Goal: Information Seeking & Learning: Learn about a topic

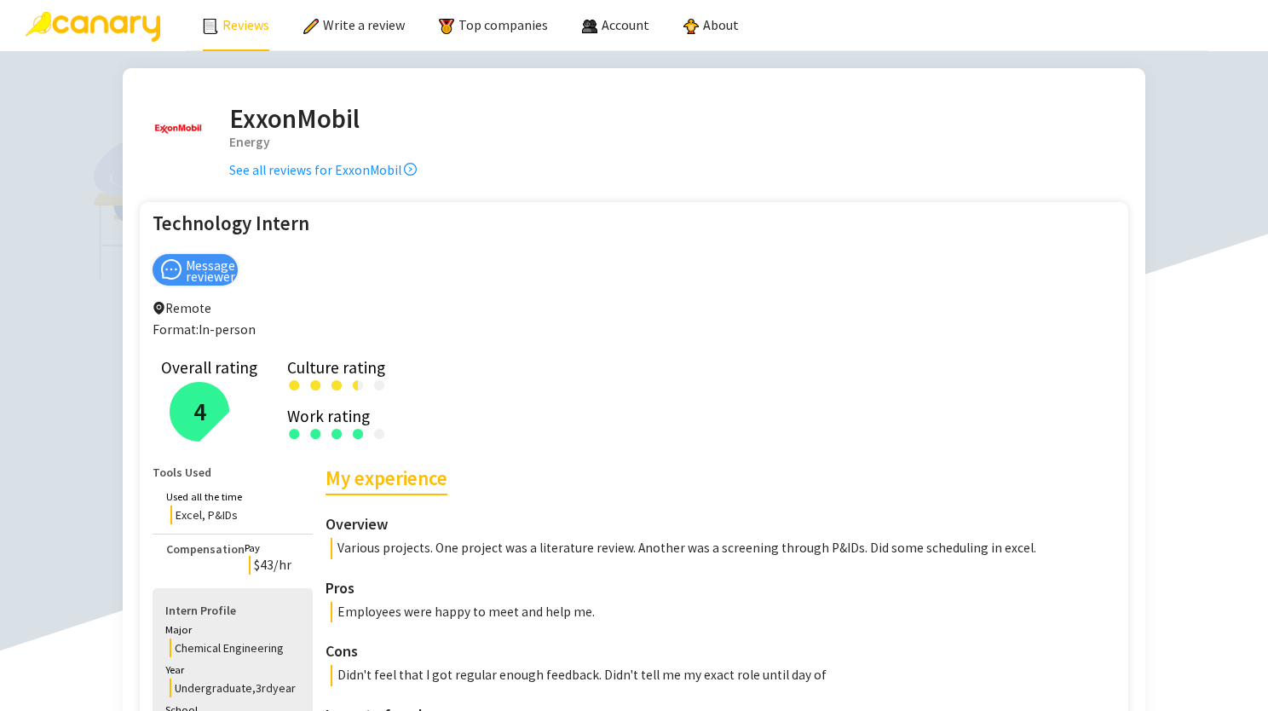
click at [245, 25] on link "Reviews" at bounding box center [236, 24] width 66 height 17
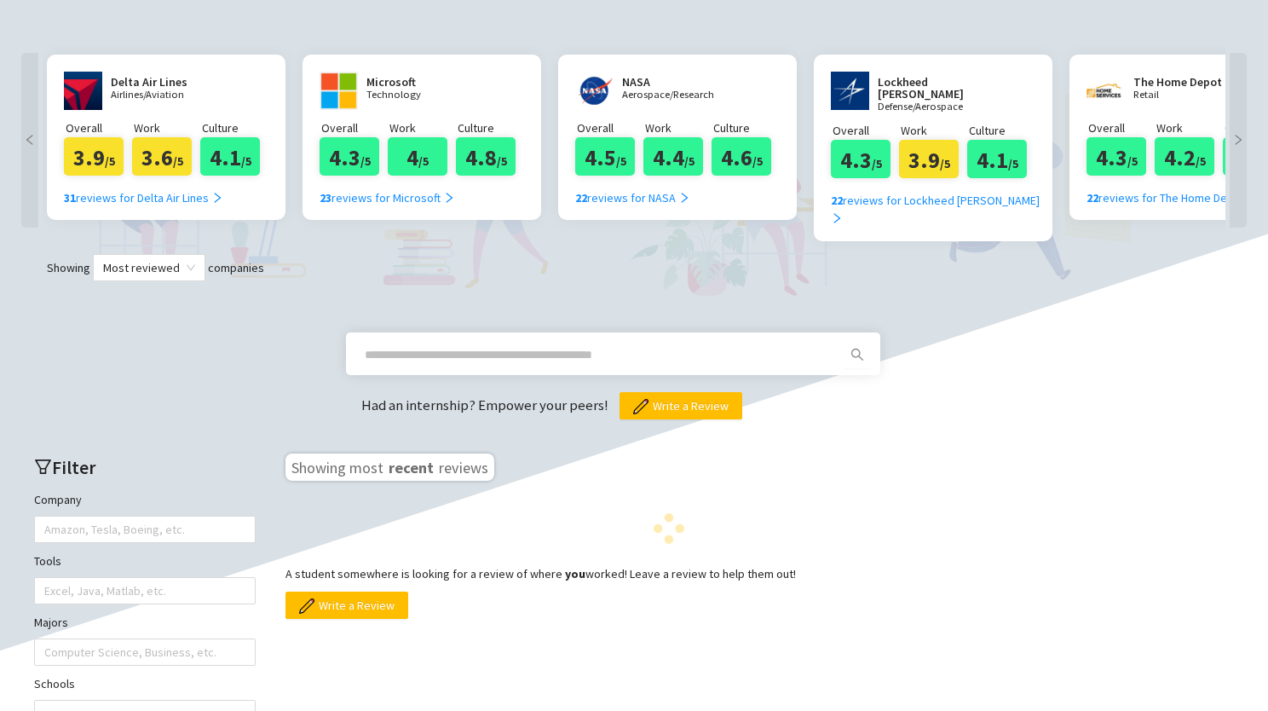
scroll to position [324, 0]
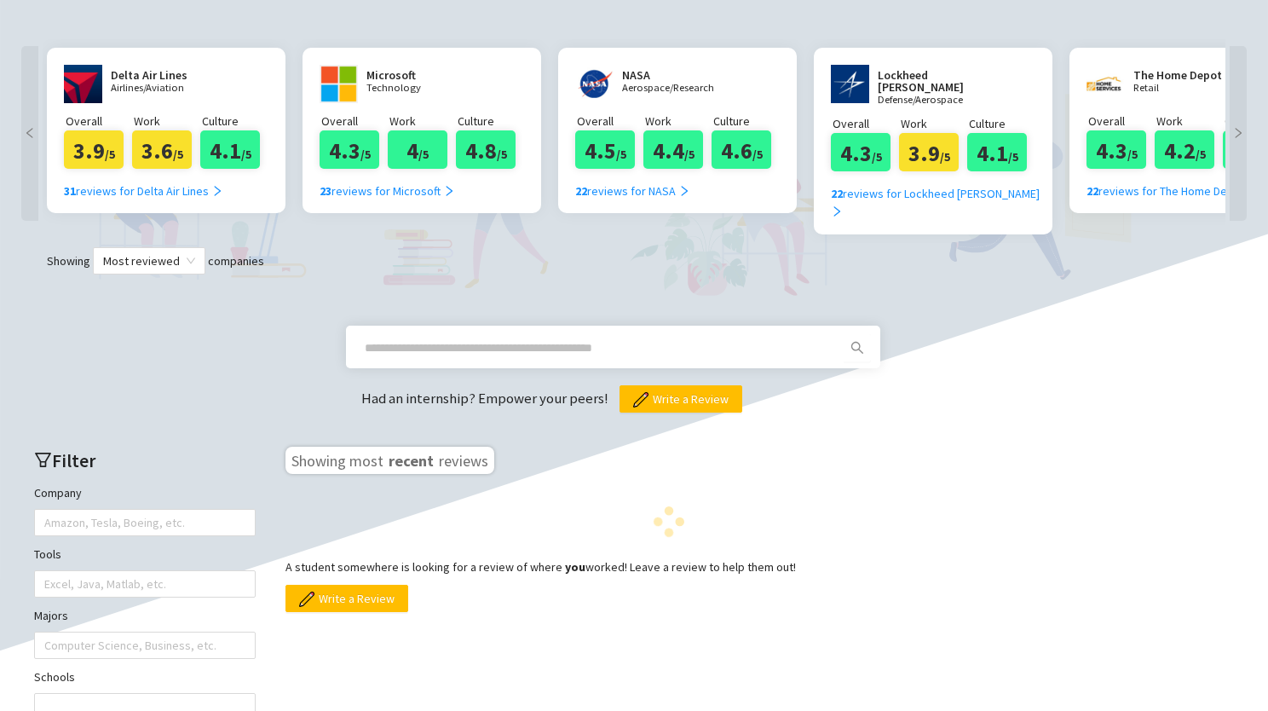
click at [463, 334] on span at bounding box center [599, 347] width 490 height 27
drag, startPoint x: 463, startPoint y: 315, endPoint x: 477, endPoint y: 433, distance: 118.5
click at [477, 433] on form "Had an internship? Empower your peers! Write a Review Filter Company Amazon, Te…" at bounding box center [634, 546] width 1234 height 545
click at [649, 338] on input "text" at bounding box center [593, 347] width 456 height 19
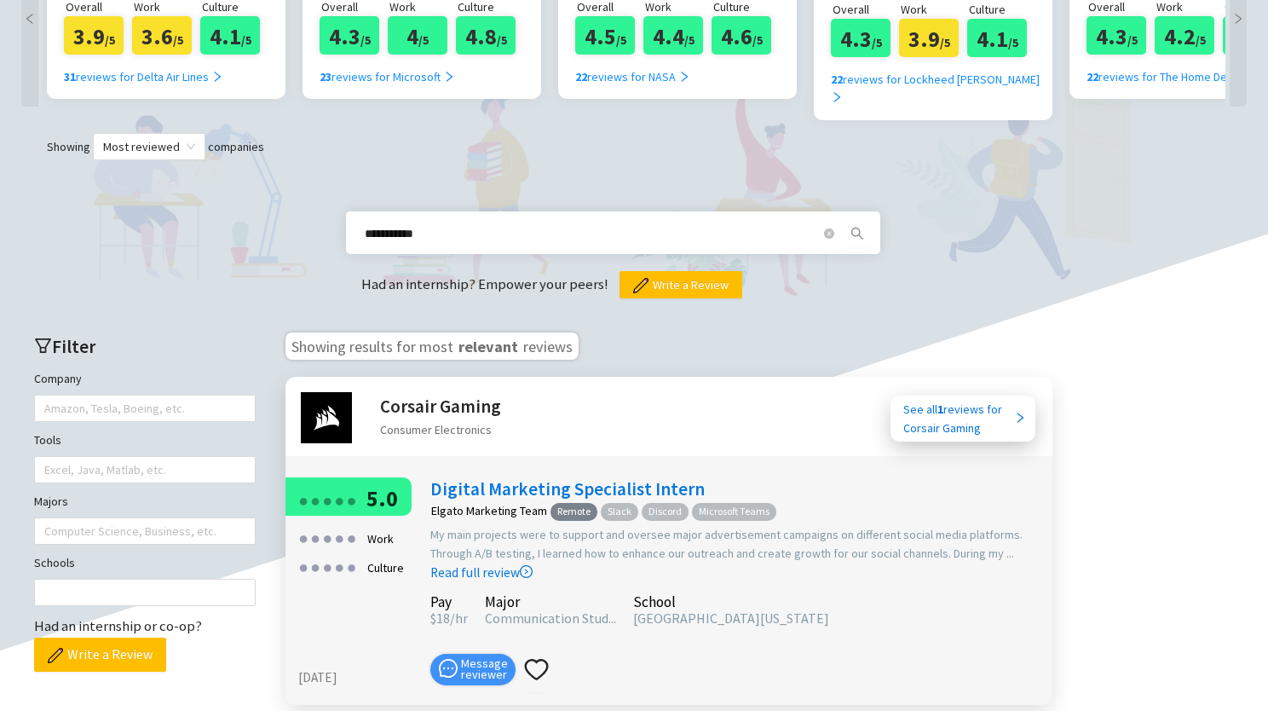
scroll to position [436, 0]
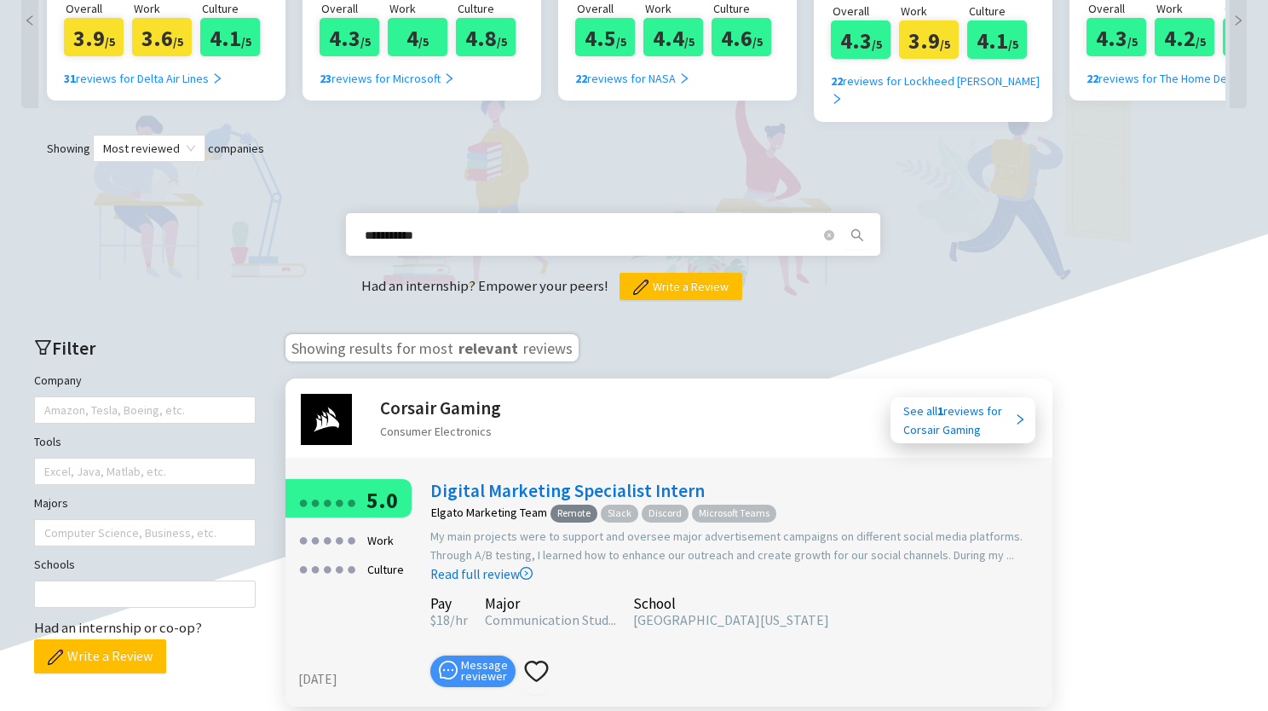
type input "**********"
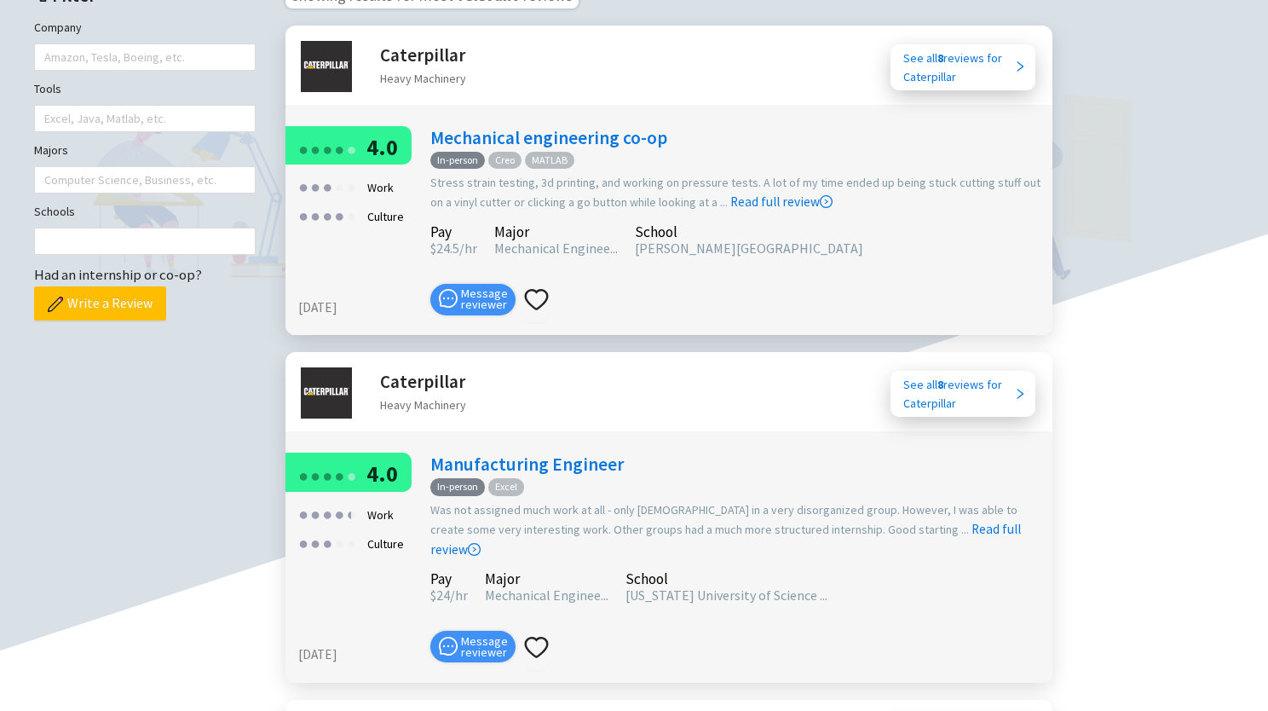
scroll to position [788, 0]
click at [573, 453] on link "Manufacturing Engineer" at bounding box center [526, 464] width 193 height 23
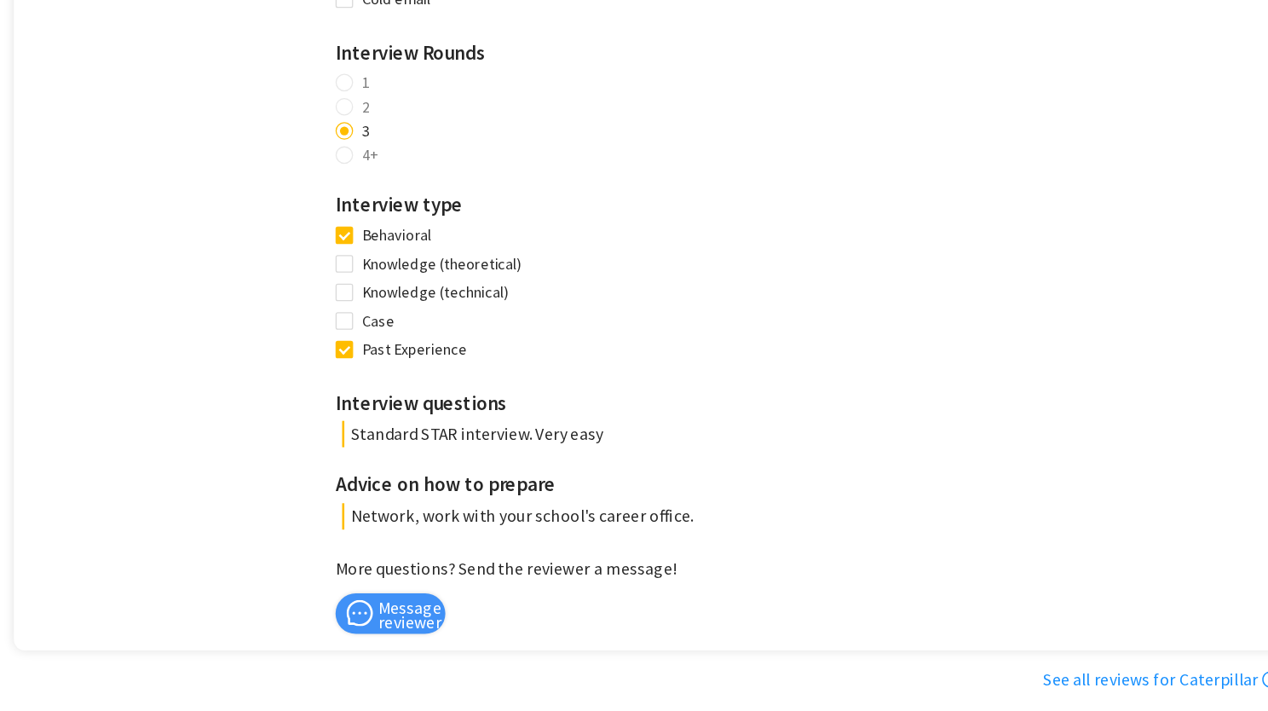
scroll to position [1175, 0]
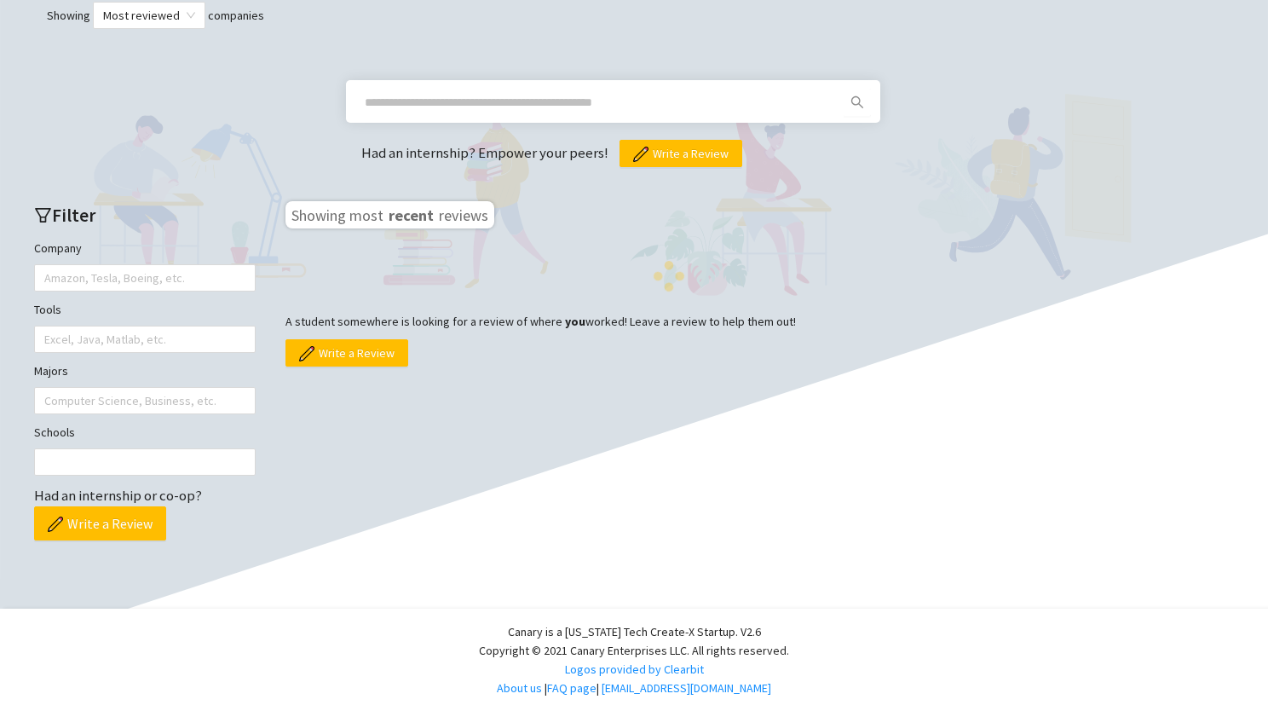
scroll to position [546, 0]
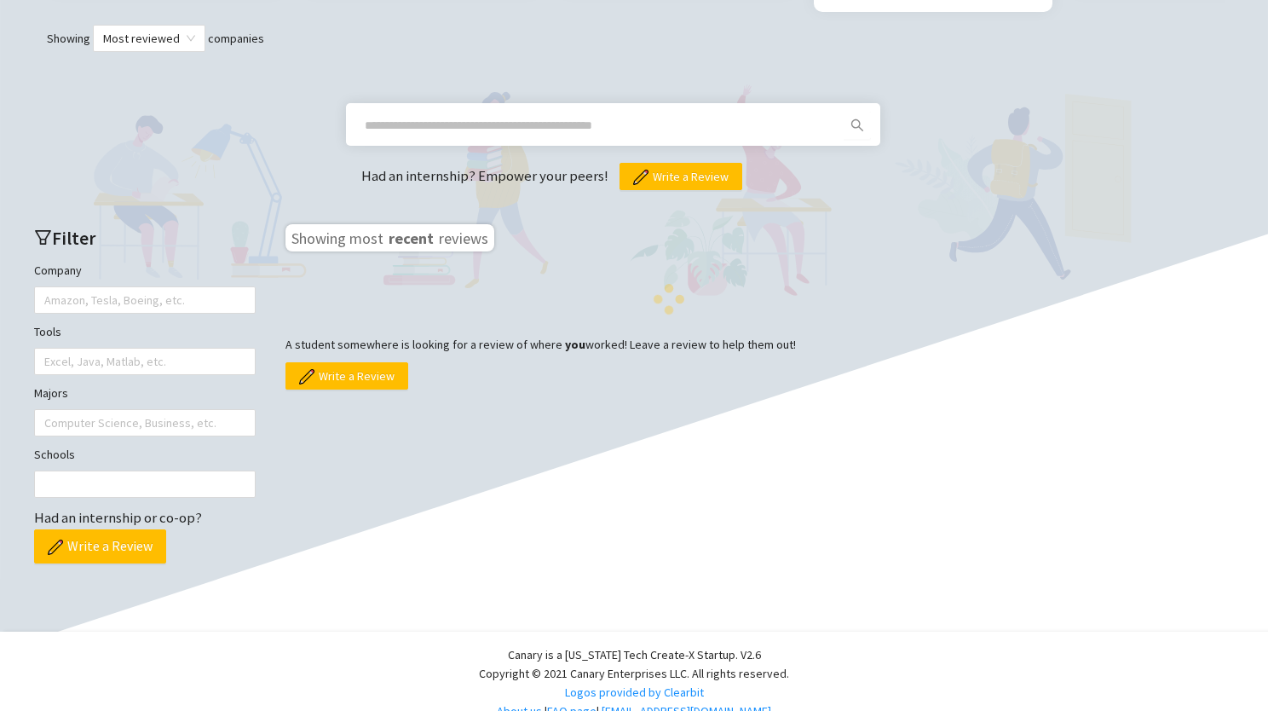
click at [507, 116] on span at bounding box center [599, 125] width 490 height 27
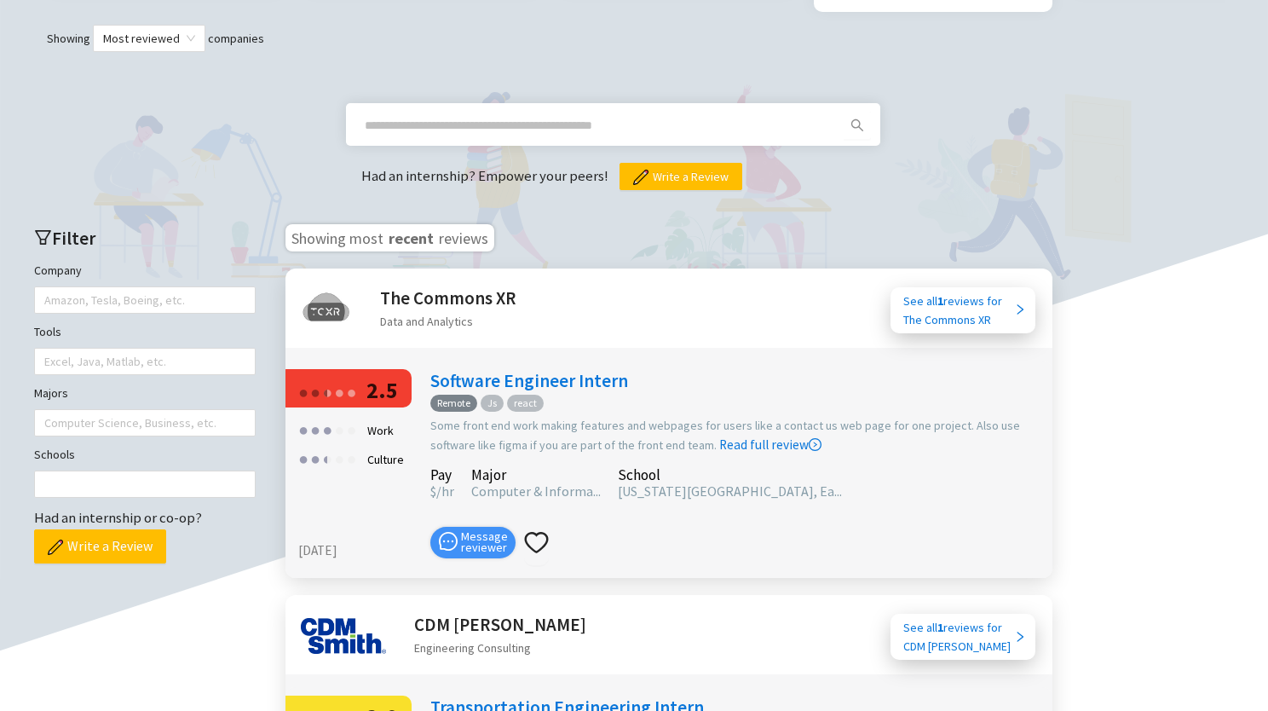
click at [487, 116] on input "text" at bounding box center [593, 125] width 456 height 19
type input "**********"
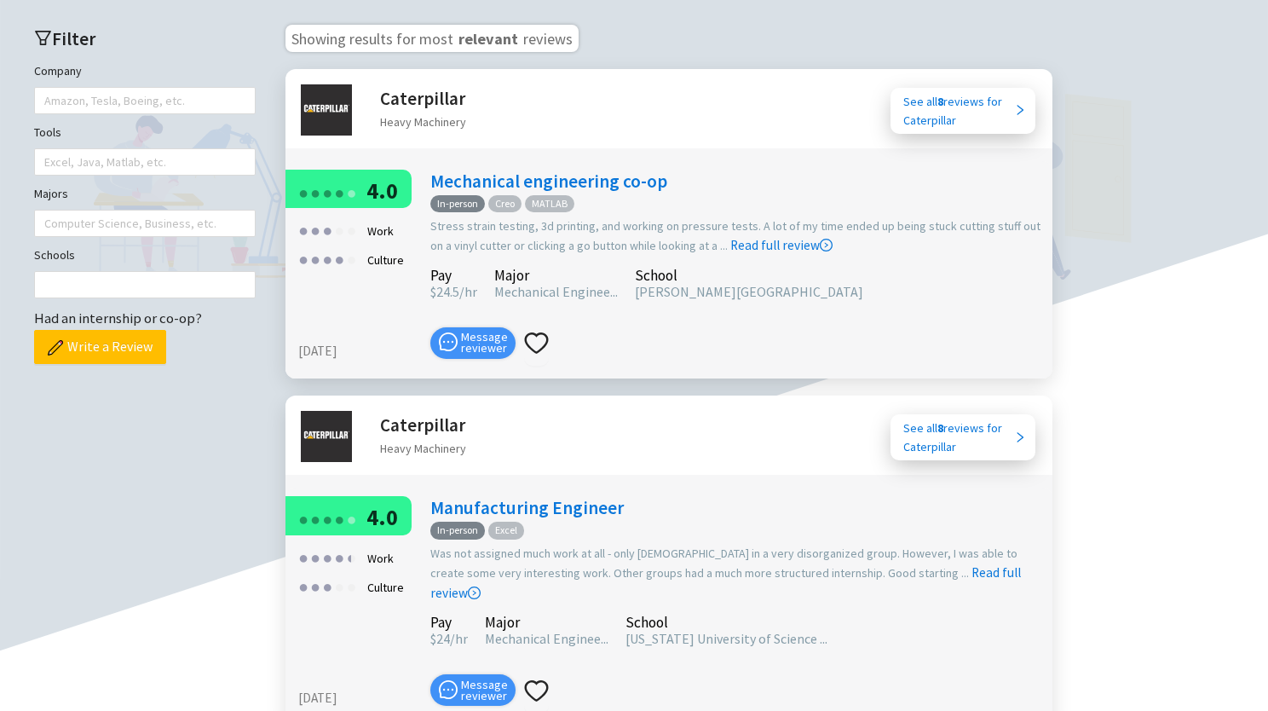
scroll to position [746, 0]
click at [938, 95] on div "See all 8 reviews for Caterpillar" at bounding box center [958, 109] width 111 height 37
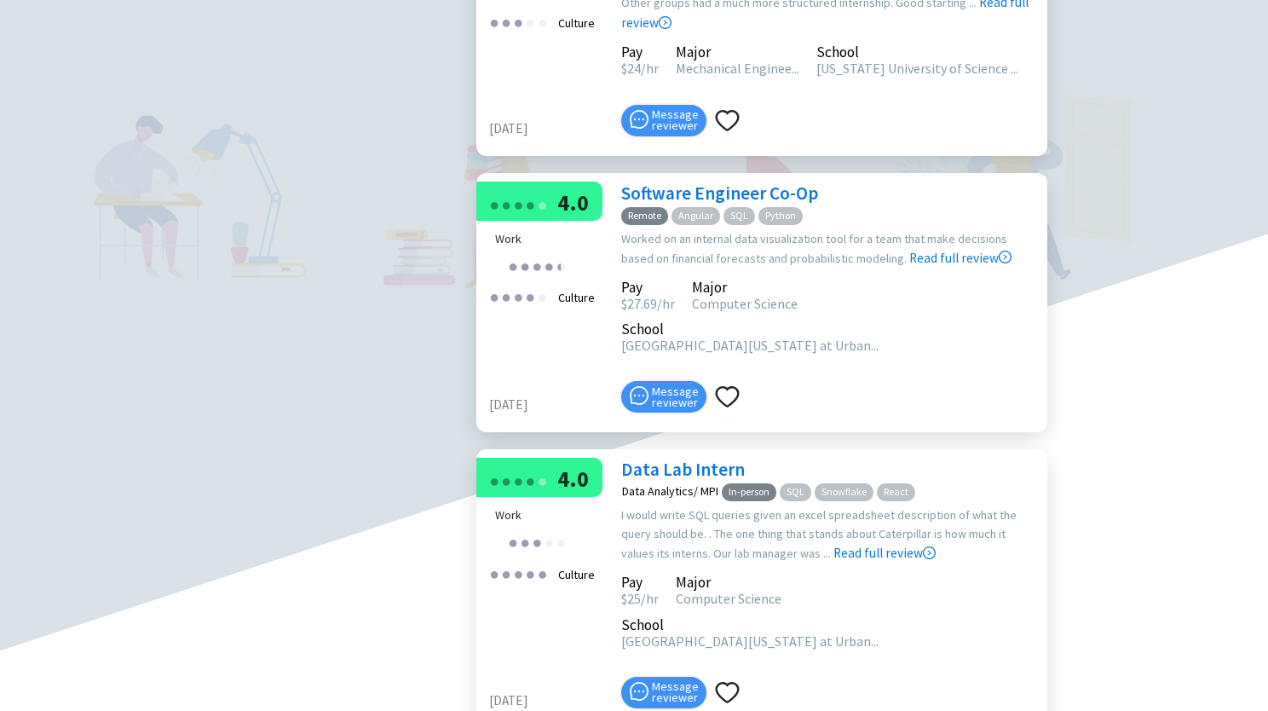
scroll to position [947, 0]
click at [776, 182] on link "Software Engineer Co-Op" at bounding box center [719, 193] width 197 height 23
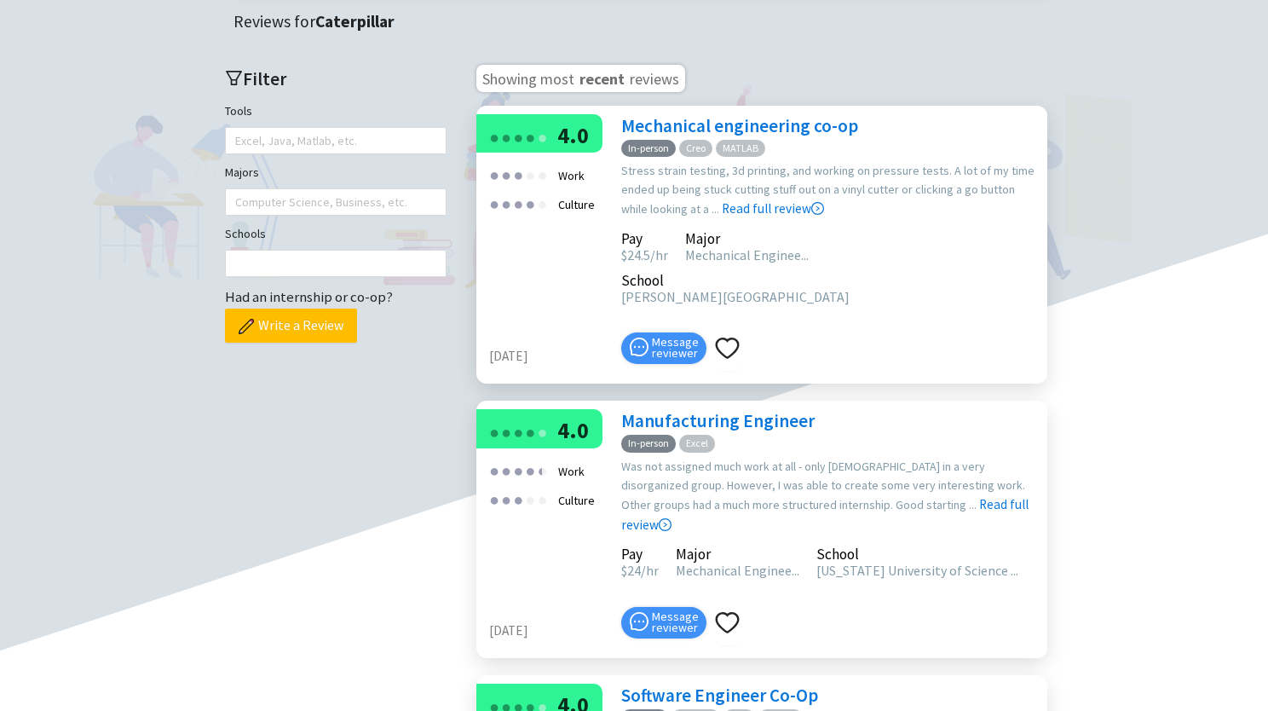
scroll to position [445, 0]
click at [728, 131] on link "Read full review" at bounding box center [773, 166] width 102 height 101
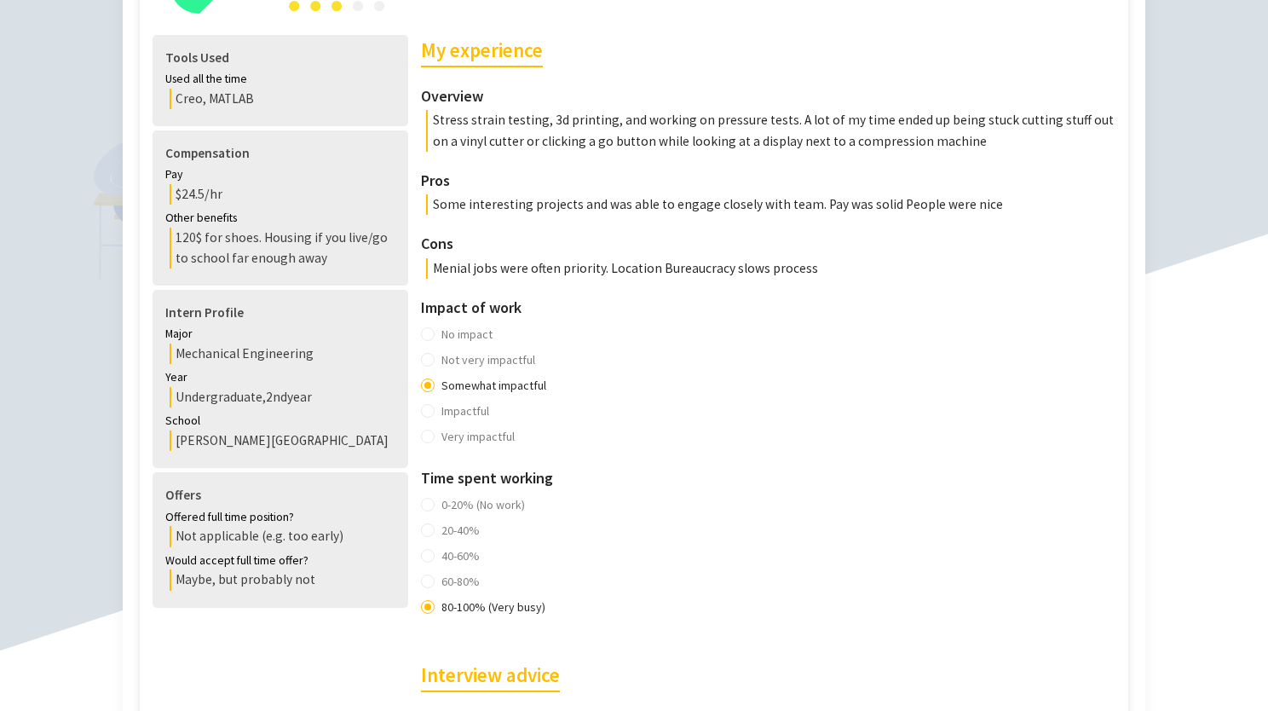
scroll to position [371, 0]
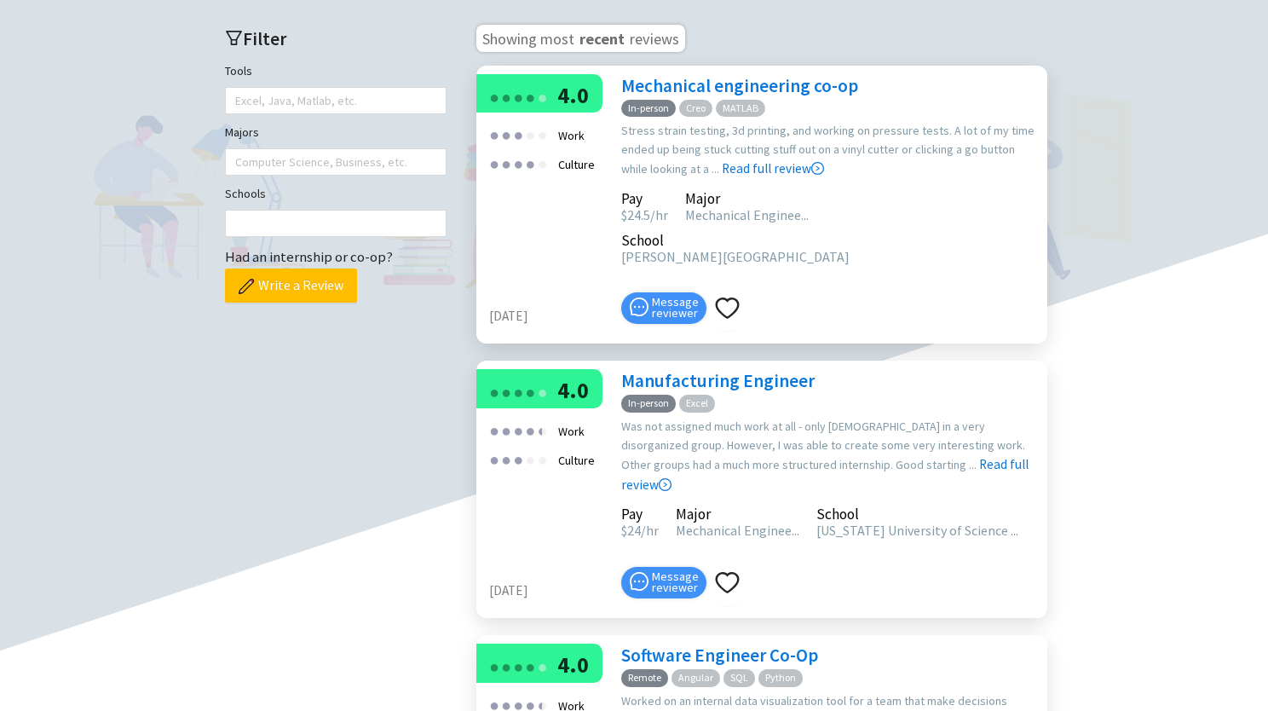
scroll to position [534, 0]
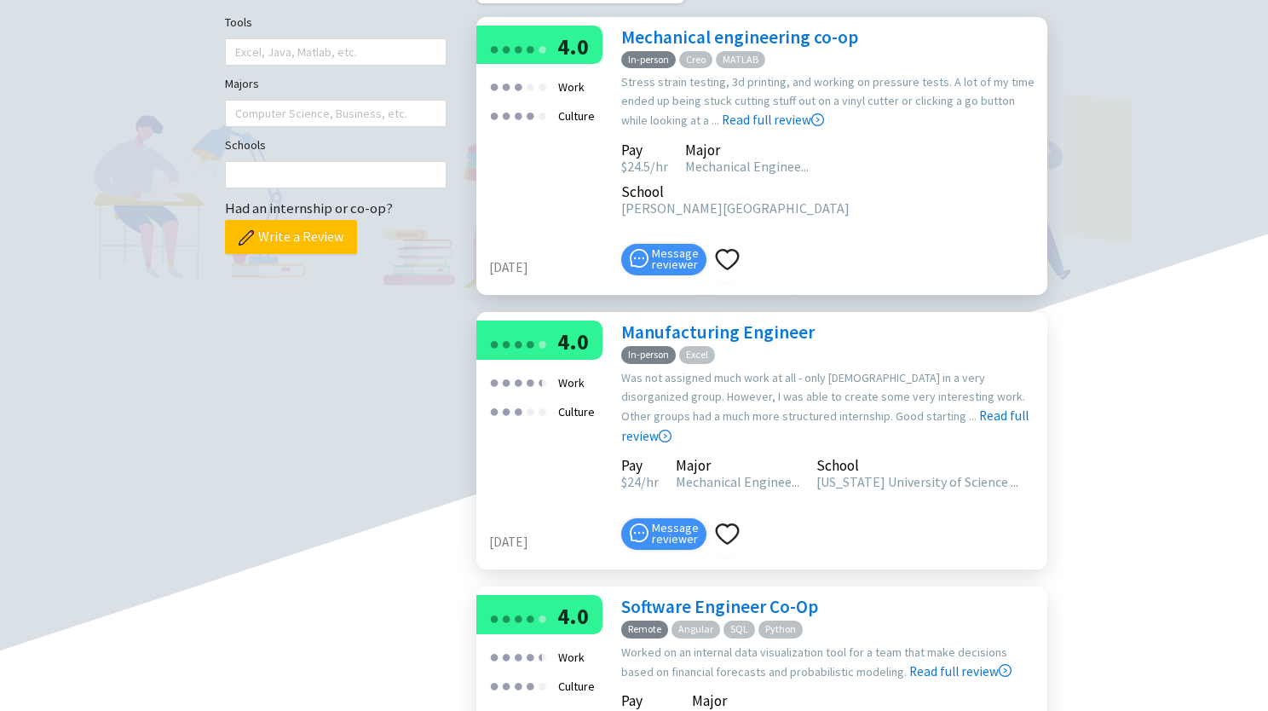
click at [740, 320] on link "Manufacturing Engineer" at bounding box center [717, 331] width 193 height 23
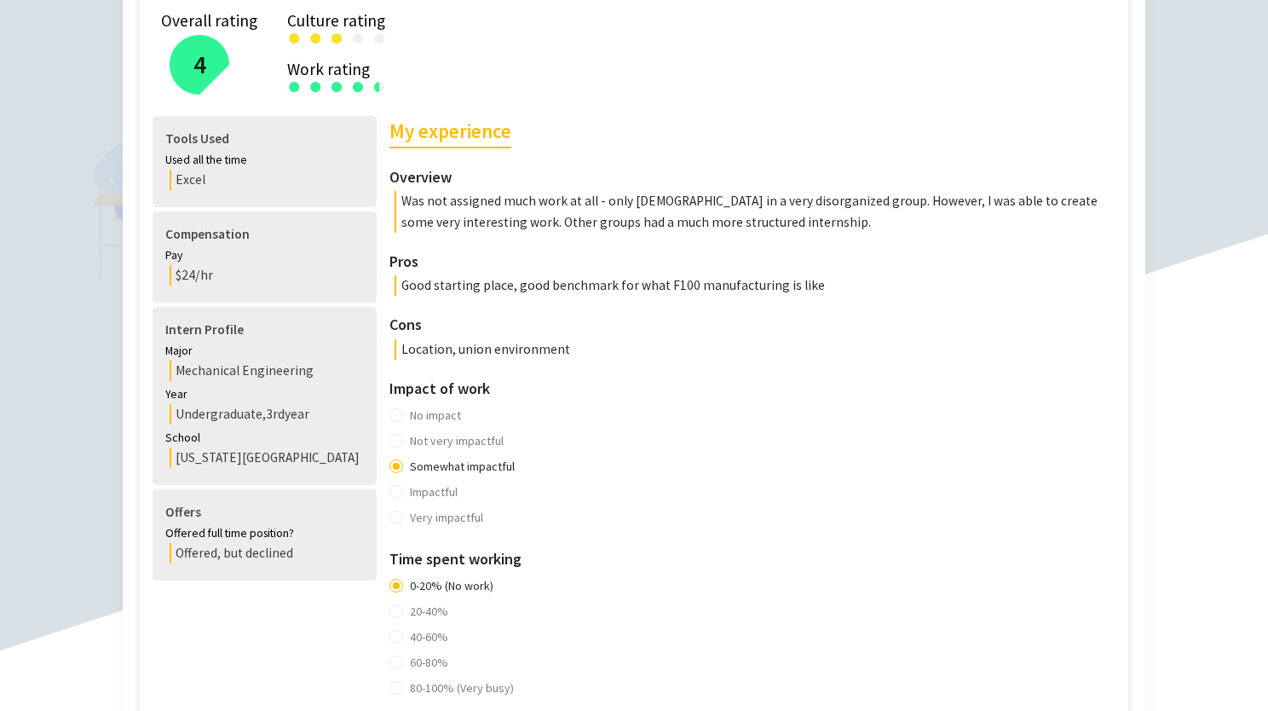
scroll to position [332, 0]
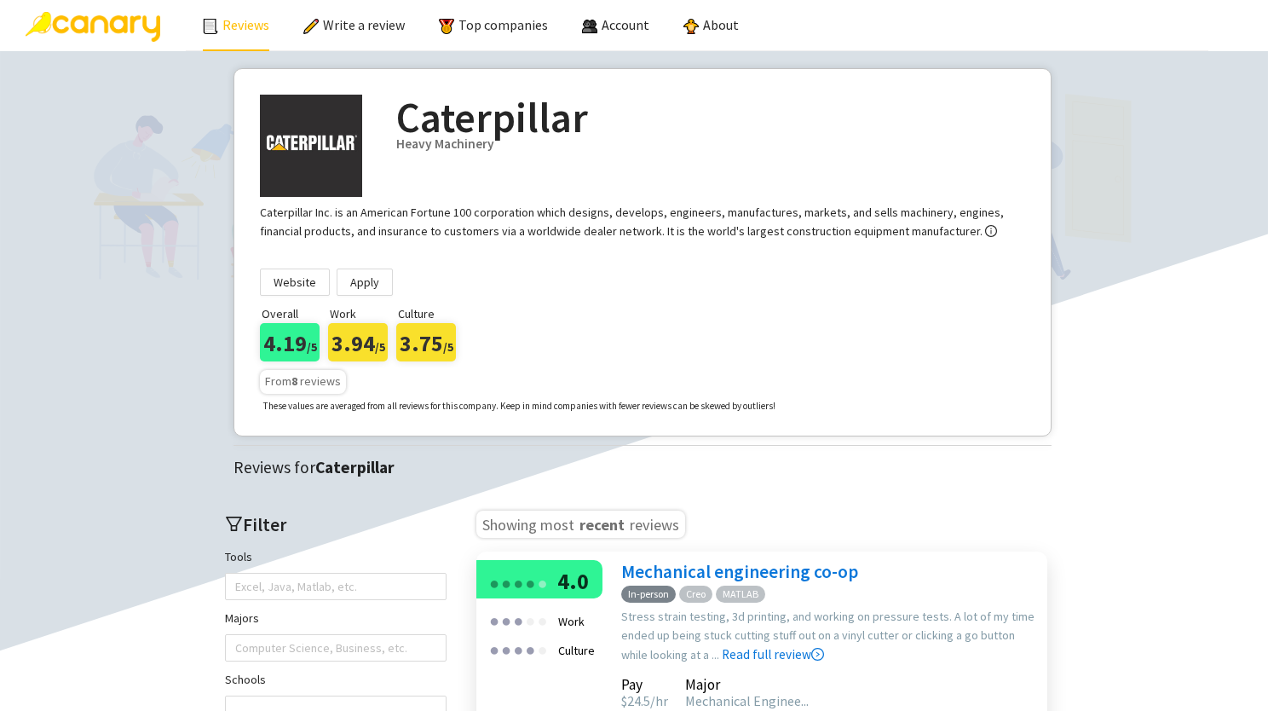
click at [232, 16] on link "Reviews" at bounding box center [236, 24] width 66 height 17
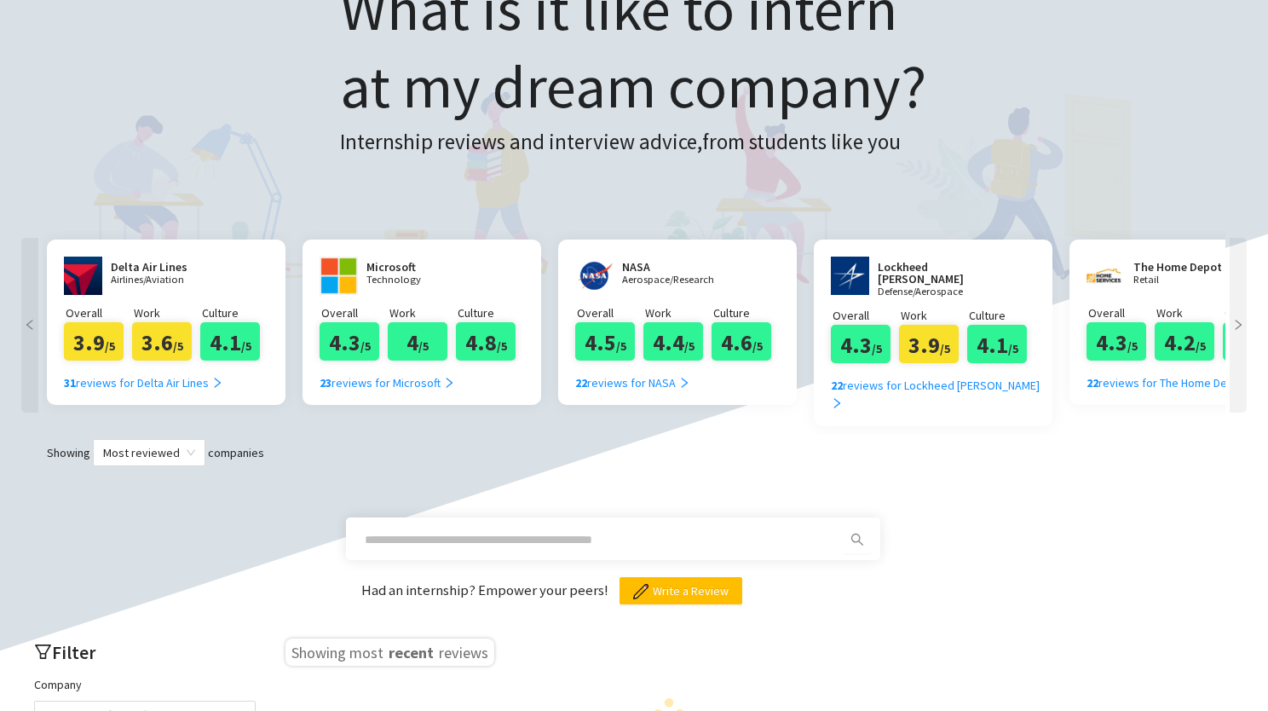
scroll to position [162, 0]
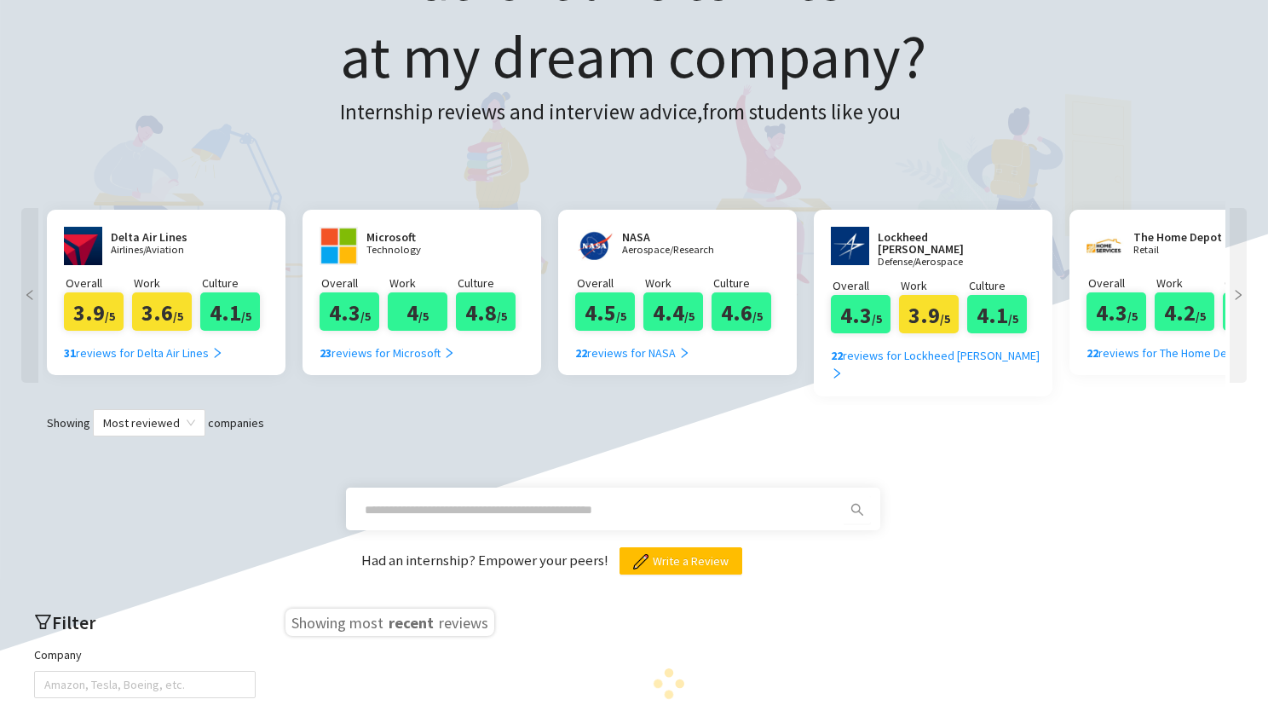
click at [486, 500] on input "text" at bounding box center [593, 509] width 456 height 19
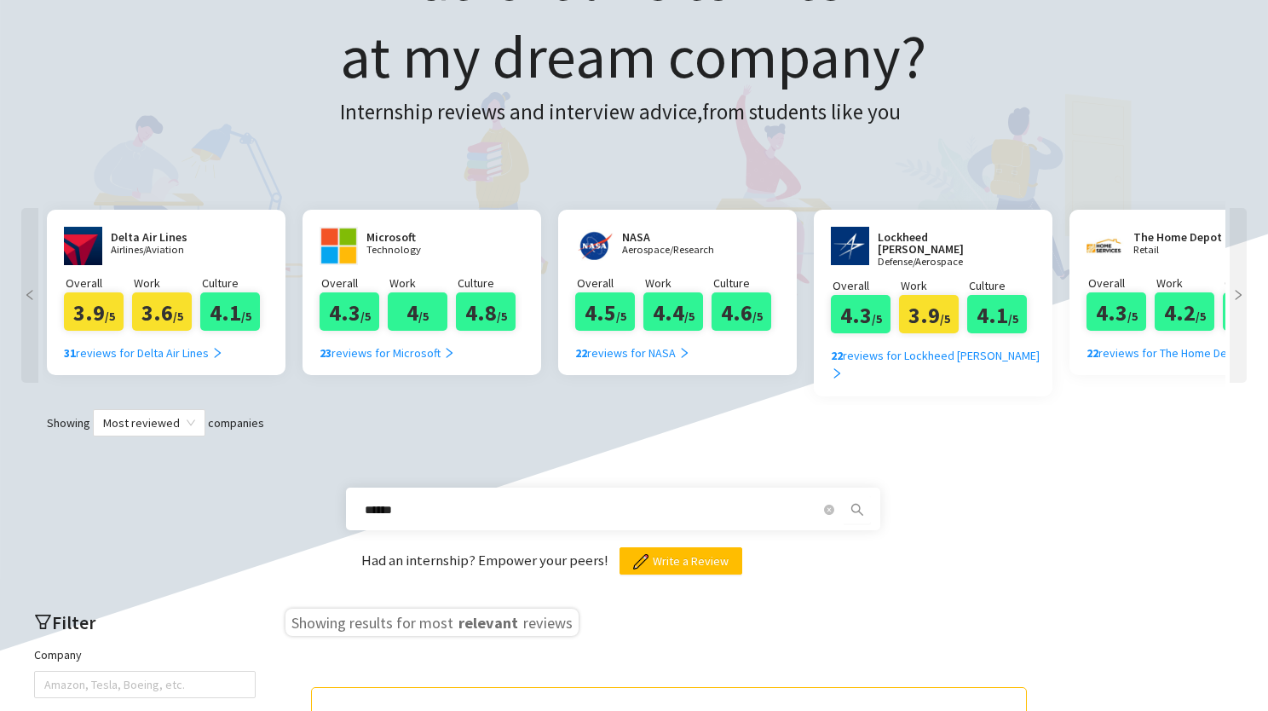
type input "******"
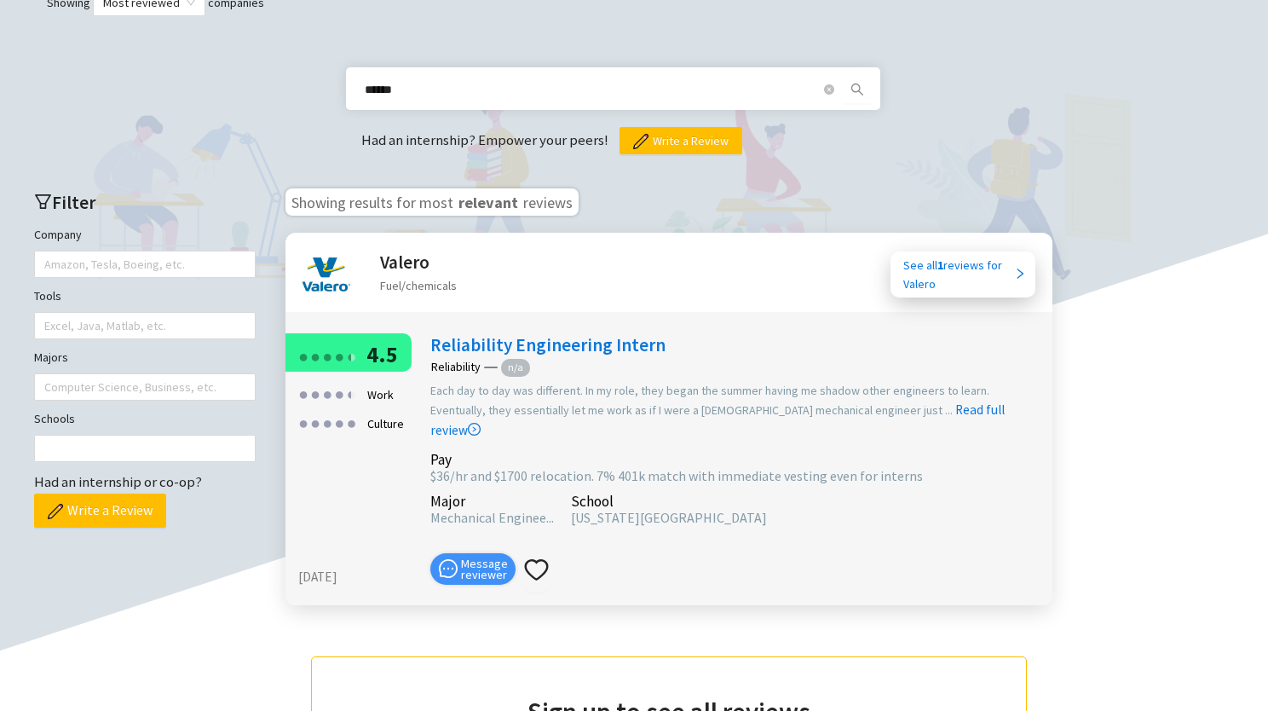
scroll to position [651, 0]
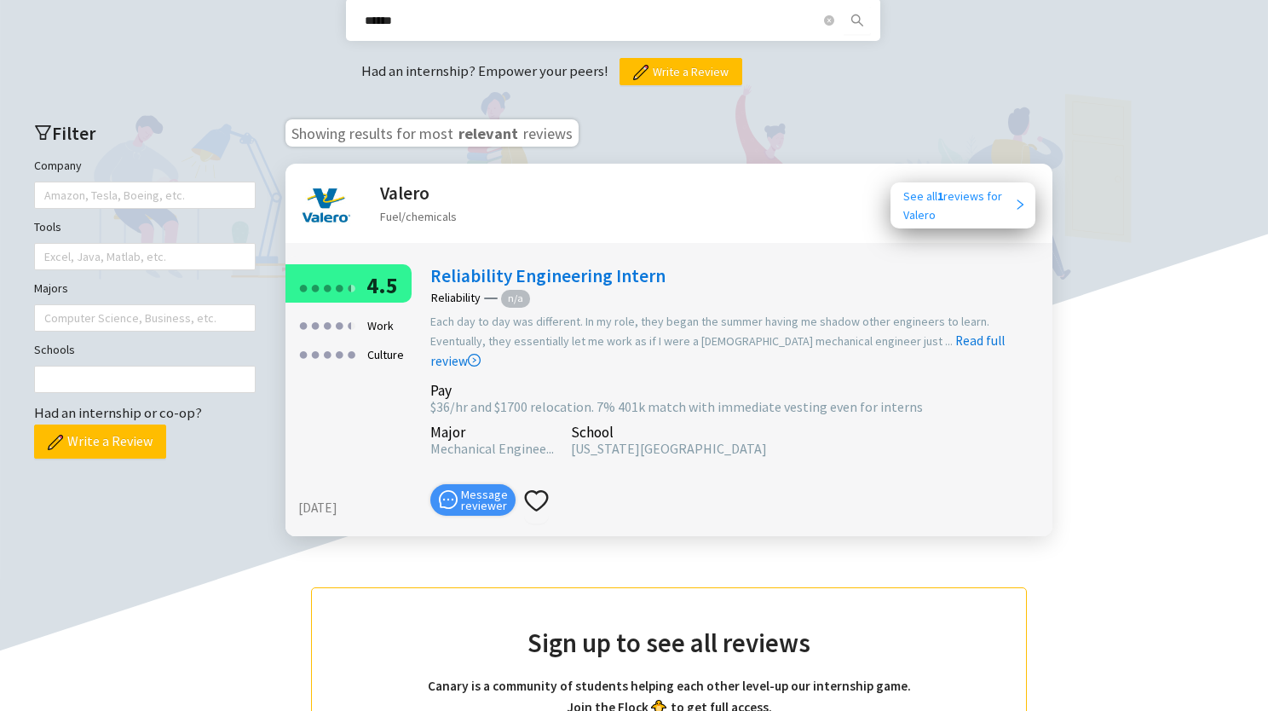
click at [924, 187] on div "See all 1 reviews for Valero" at bounding box center [958, 205] width 111 height 37
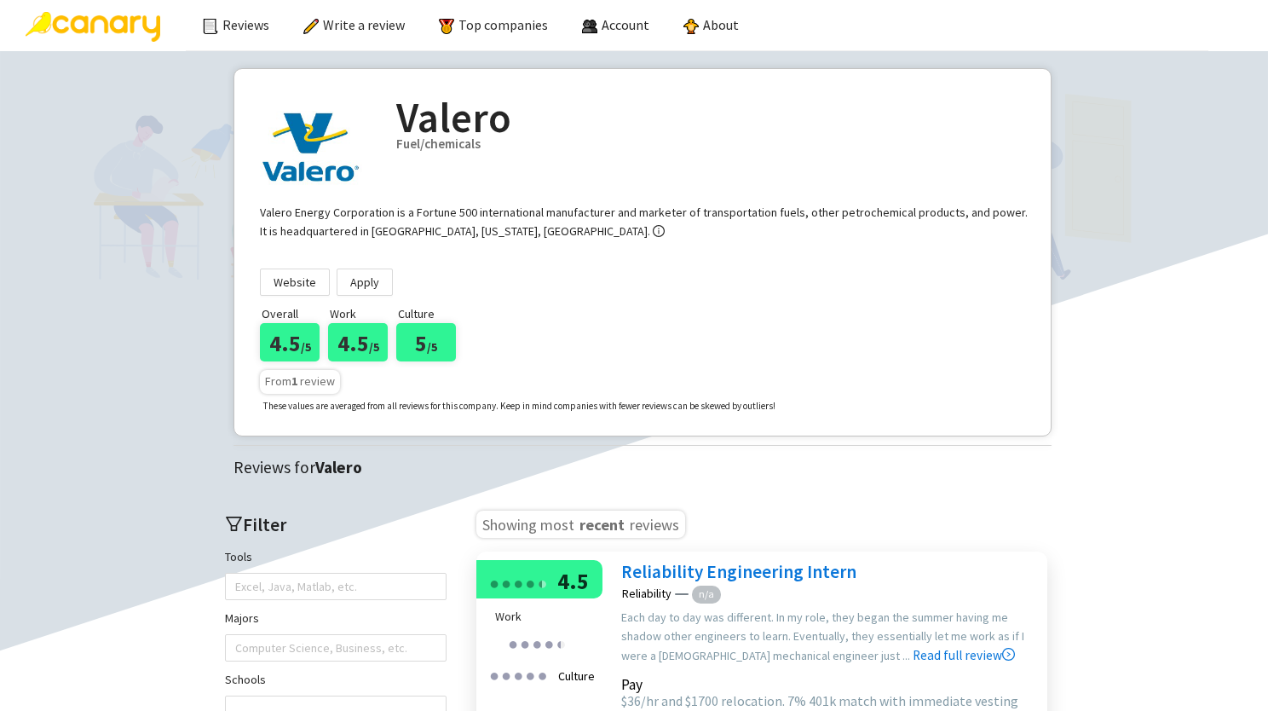
scroll to position [249, 0]
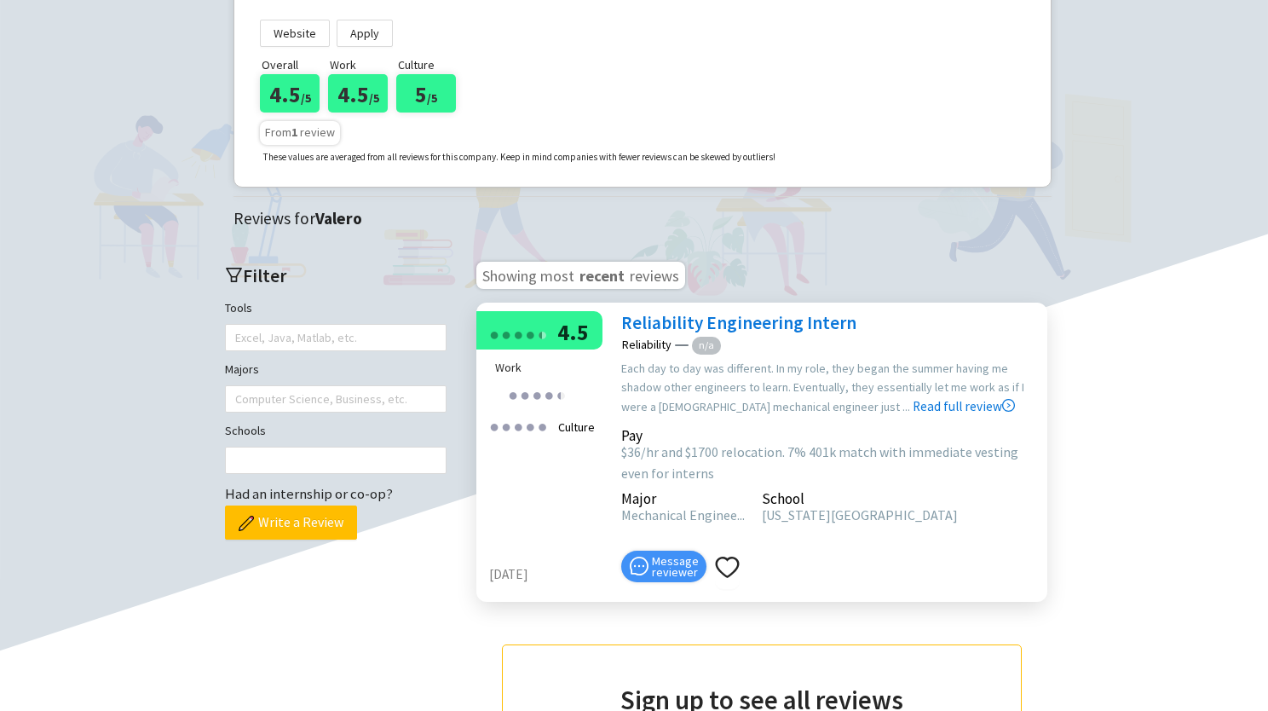
click at [750, 336] on div "Reliability n/a" at bounding box center [830, 343] width 417 height 22
click at [913, 398] on link "Read full review" at bounding box center [964, 363] width 102 height 101
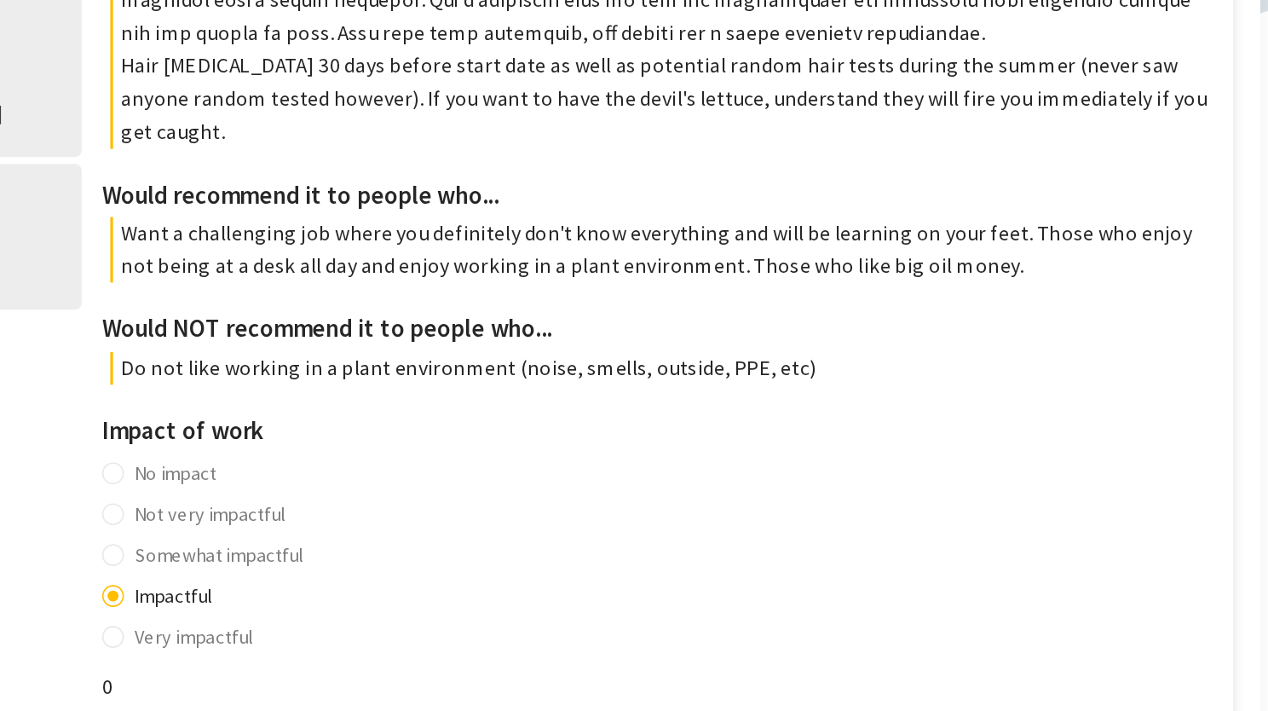
scroll to position [530, 0]
